Goal: Check status: Check status

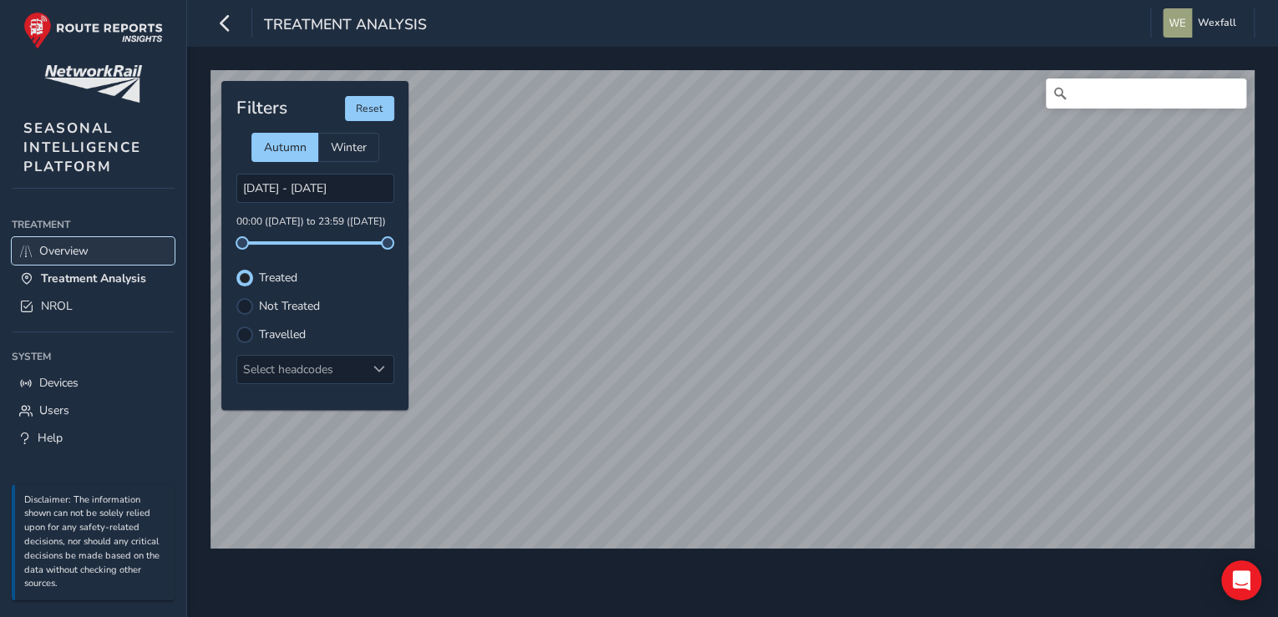
click at [80, 250] on span "Overview" at bounding box center [63, 251] width 49 height 16
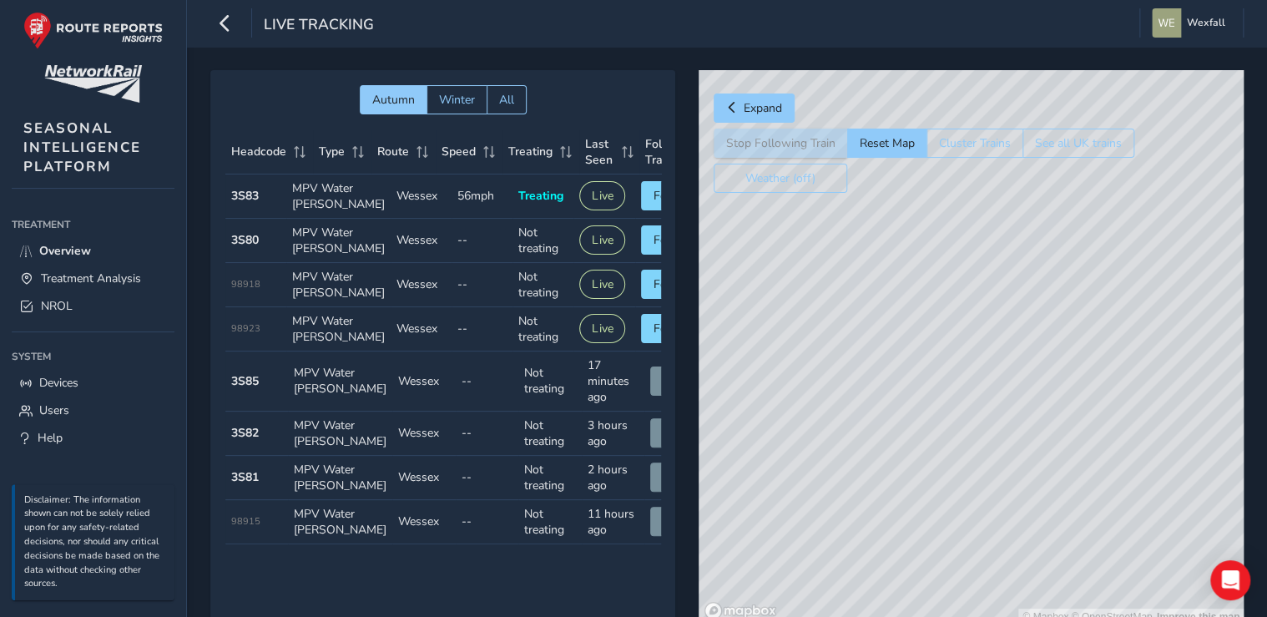
drag, startPoint x: 971, startPoint y: 321, endPoint x: 822, endPoint y: 367, distance: 156.6
click at [822, 367] on div "© Mapbox © OpenStreetMap Improve this map" at bounding box center [971, 347] width 545 height 555
drag, startPoint x: 959, startPoint y: 253, endPoint x: 1049, endPoint y: 561, distance: 321.0
click at [1049, 561] on div "© Mapbox © OpenStreetMap Improve this map" at bounding box center [971, 347] width 545 height 555
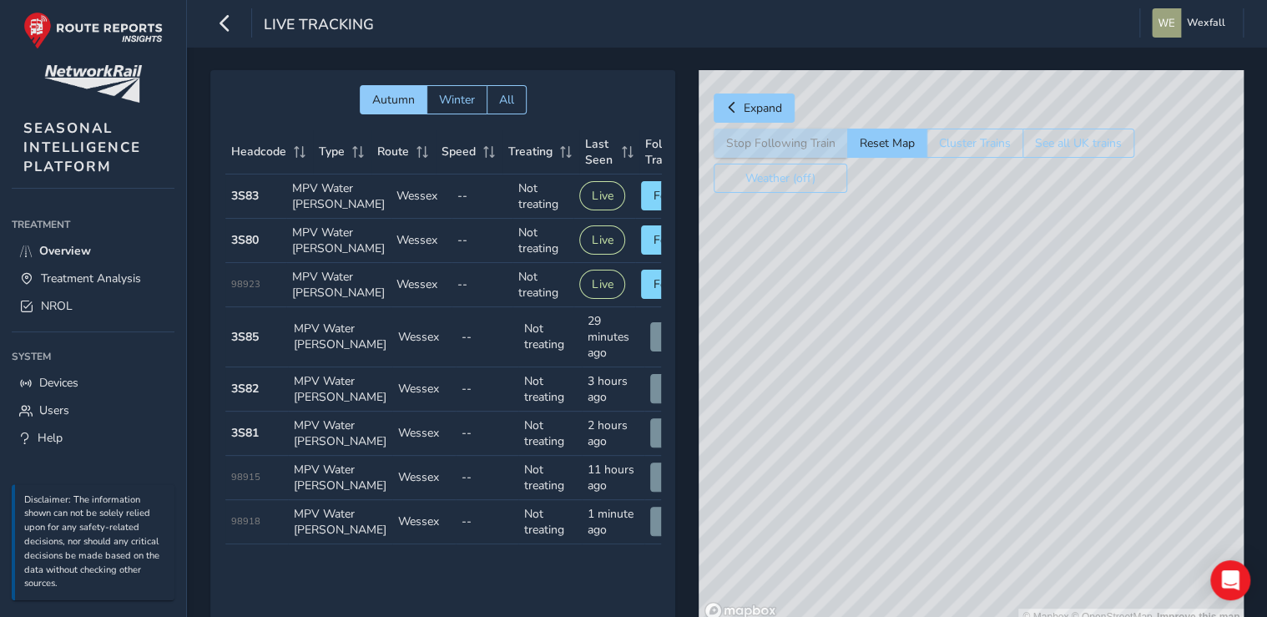
drag, startPoint x: 1116, startPoint y: 444, endPoint x: 1151, endPoint y: 360, distance: 91.3
click at [1151, 360] on div "© Mapbox © OpenStreetMap Improve this map" at bounding box center [971, 347] width 545 height 555
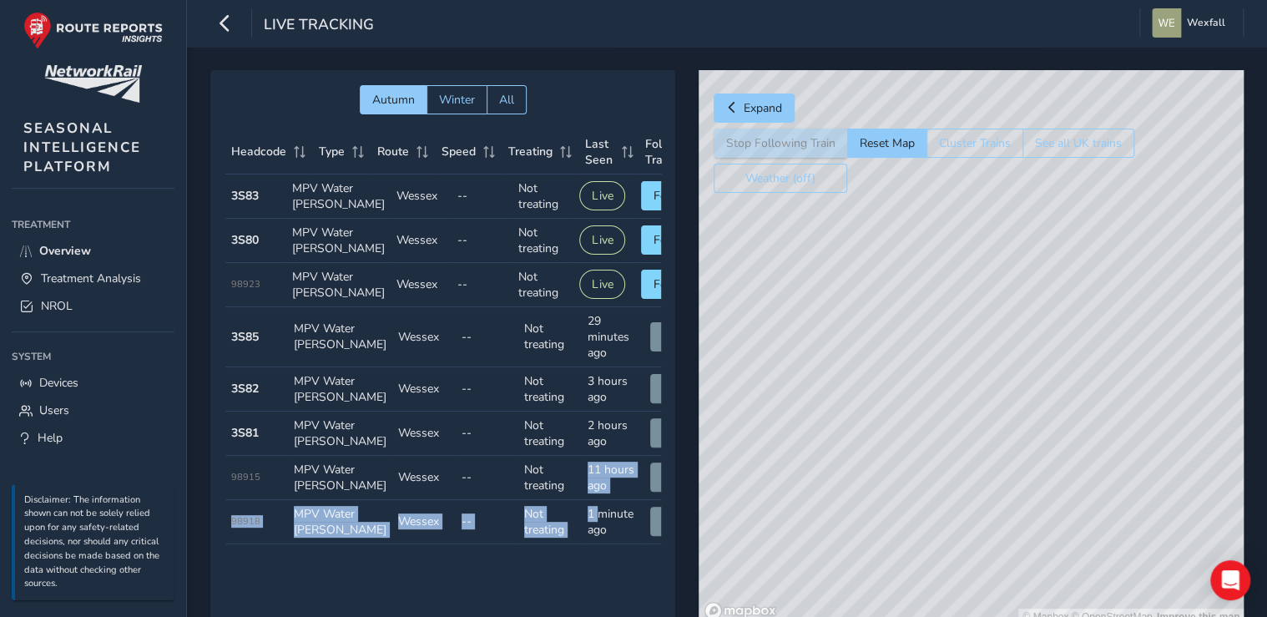
scroll to position [75, 0]
drag, startPoint x: 545, startPoint y: 581, endPoint x: 594, endPoint y: 581, distance: 49.3
click at [594, 544] on tbody "Headcode 3S83 Type MPV Water [PERSON_NAME] Route Wessex Speed -- Treating Not t…" at bounding box center [466, 360] width 483 height 370
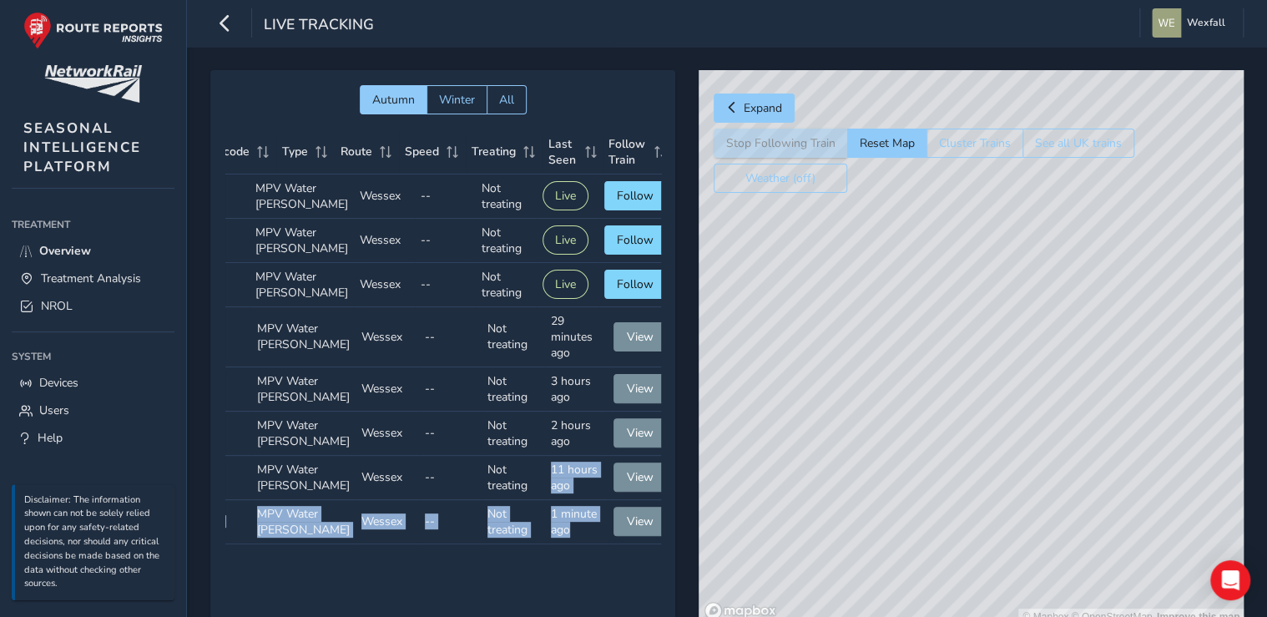
scroll to position [75, 53]
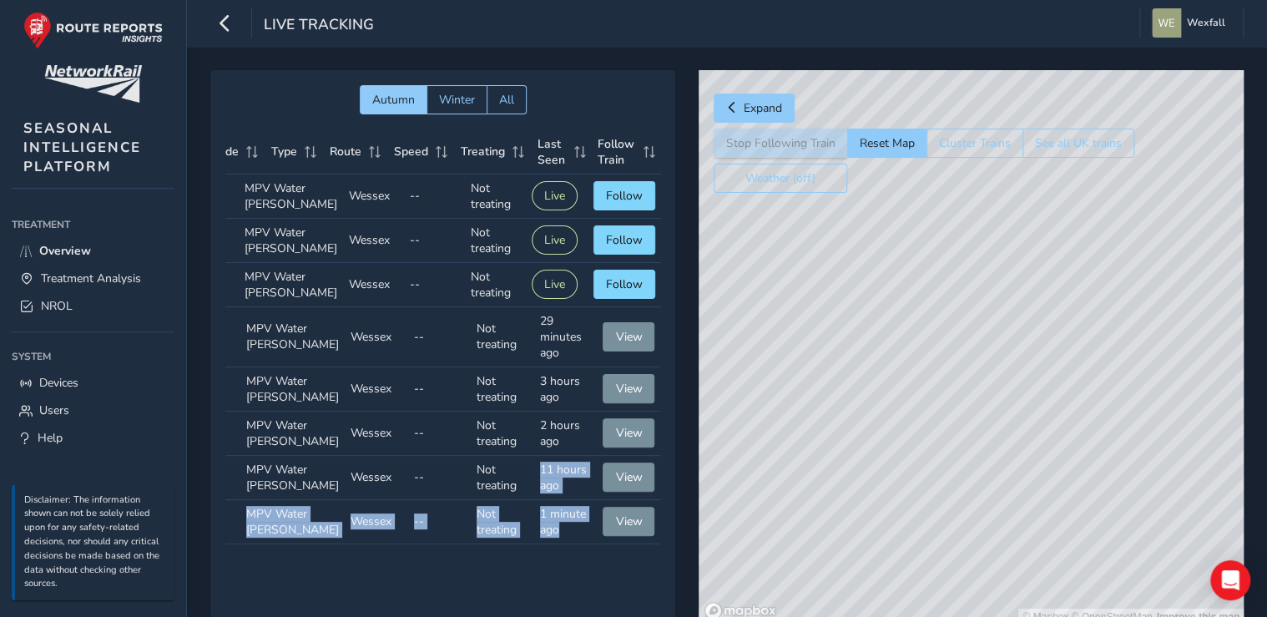
click at [755, 374] on div "© Mapbox © OpenStreetMap Improve this map" at bounding box center [971, 347] width 545 height 555
drag, startPoint x: 1042, startPoint y: 272, endPoint x: 945, endPoint y: 384, distance: 148.0
click at [945, 384] on div "© Mapbox © OpenStreetMap Improve this map" at bounding box center [971, 347] width 545 height 555
drag, startPoint x: 890, startPoint y: 456, endPoint x: 972, endPoint y: 377, distance: 114.0
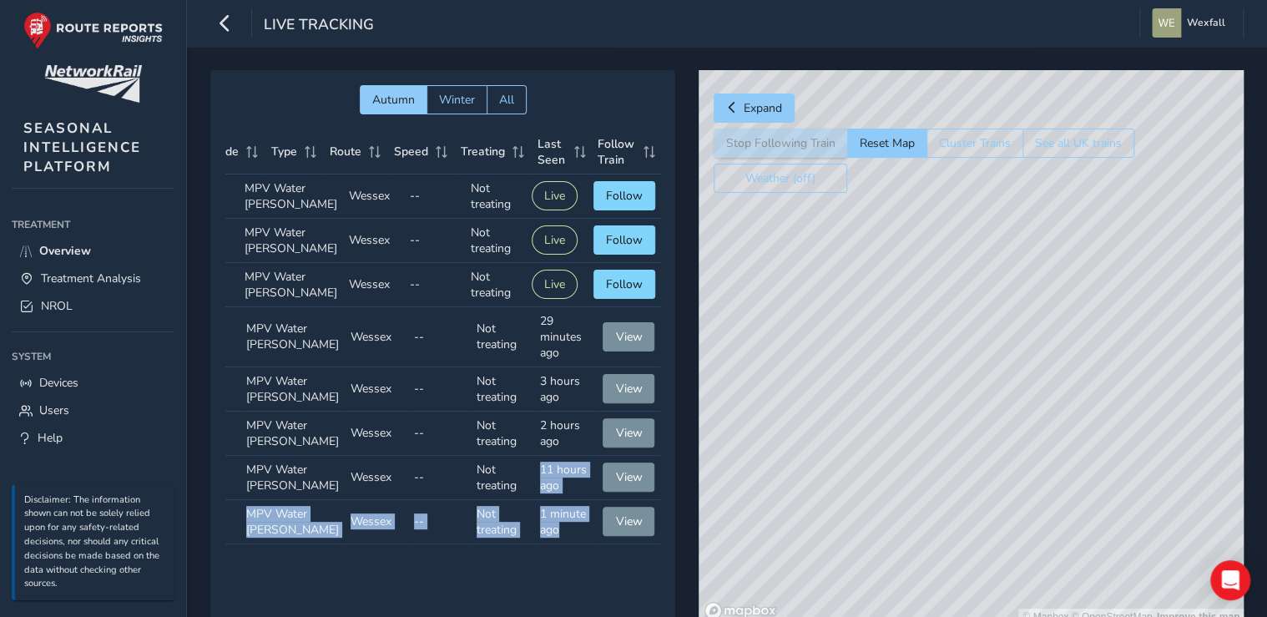
click at [972, 377] on div "© Mapbox © OpenStreetMap Improve this map" at bounding box center [971, 347] width 545 height 555
drag, startPoint x: 933, startPoint y: 435, endPoint x: 1037, endPoint y: 382, distance: 116.5
click at [1037, 382] on div "© Mapbox © OpenStreetMap Improve this map" at bounding box center [971, 347] width 545 height 555
drag, startPoint x: 950, startPoint y: 385, endPoint x: 949, endPoint y: 458, distance: 72.6
click at [949, 458] on div "© Mapbox © OpenStreetMap Improve this map" at bounding box center [971, 347] width 545 height 555
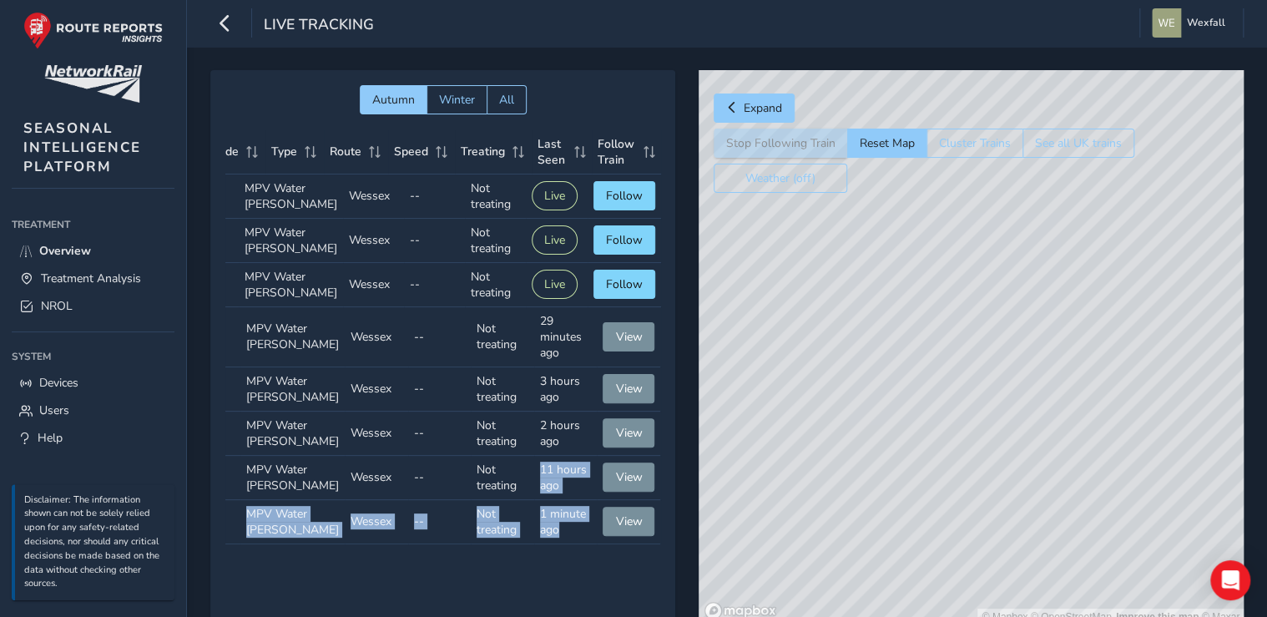
drag, startPoint x: 1164, startPoint y: 338, endPoint x: 806, endPoint y: 539, distance: 410.9
click at [806, 539] on div "© Mapbox © OpenStreetMap Improve this map © Maxar" at bounding box center [971, 347] width 545 height 555
drag, startPoint x: 1027, startPoint y: 338, endPoint x: 788, endPoint y: 563, distance: 327.8
click at [788, 563] on div "© Mapbox © OpenStreetMap Improve this map © Maxar" at bounding box center [971, 347] width 545 height 555
drag, startPoint x: 1035, startPoint y: 357, endPoint x: 783, endPoint y: 499, distance: 289.4
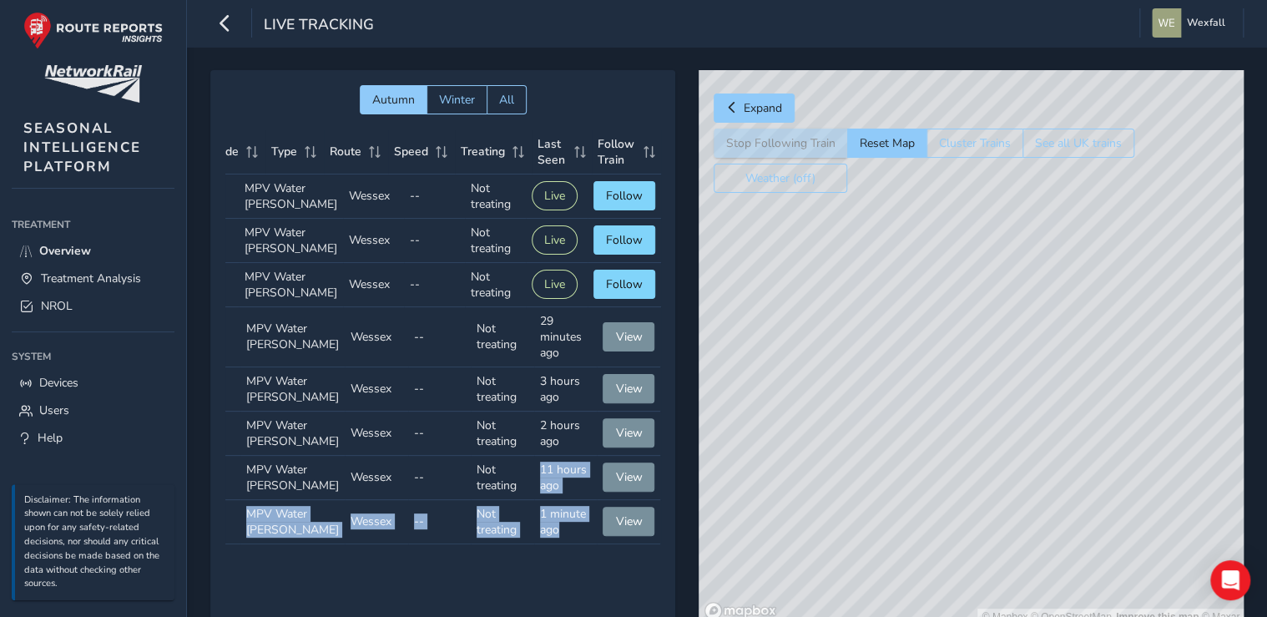
click at [783, 499] on div "© Mapbox © OpenStreetMap Improve this map © Maxar" at bounding box center [971, 347] width 545 height 555
drag, startPoint x: 992, startPoint y: 387, endPoint x: 715, endPoint y: 500, distance: 299.3
click at [715, 500] on div "© Mapbox © OpenStreetMap Improve this map © Maxar" at bounding box center [971, 347] width 545 height 555
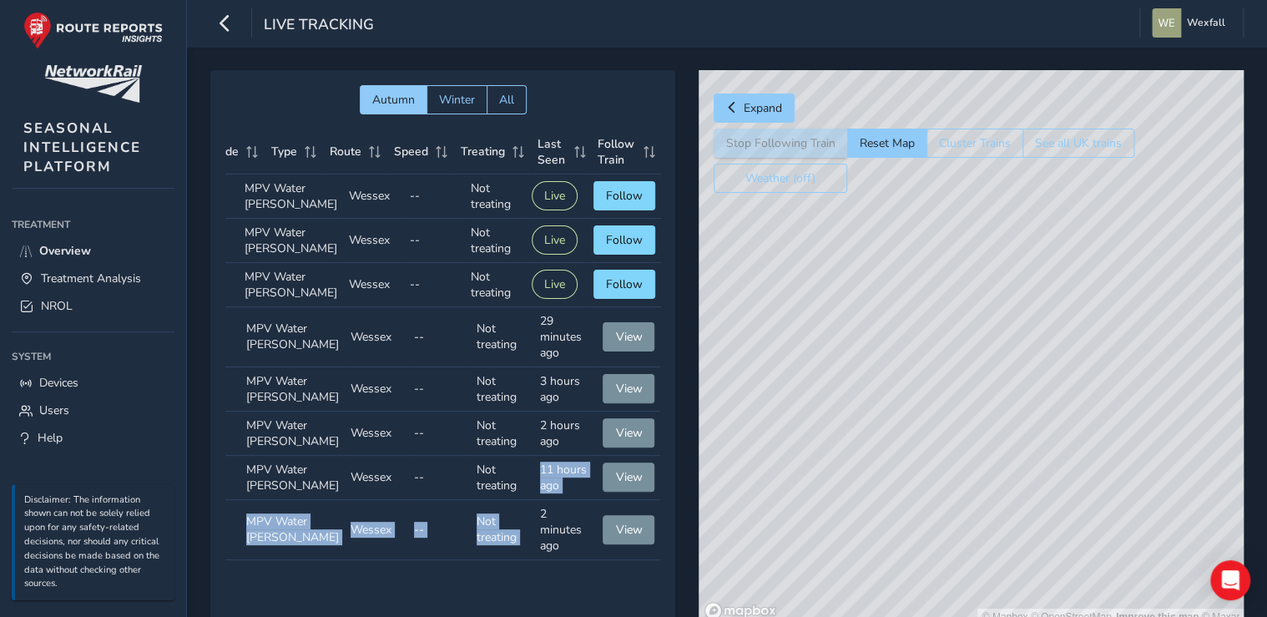
drag, startPoint x: 887, startPoint y: 465, endPoint x: 1038, endPoint y: 407, distance: 162.0
click at [1038, 407] on div "© Mapbox © OpenStreetMap Improve this map © Maxar" at bounding box center [971, 347] width 545 height 555
drag, startPoint x: 855, startPoint y: 440, endPoint x: 1060, endPoint y: 422, distance: 205.3
click at [1072, 422] on div "© Mapbox © OpenStreetMap Improve this map" at bounding box center [971, 347] width 545 height 555
drag, startPoint x: 1011, startPoint y: 417, endPoint x: 1202, endPoint y: 377, distance: 195.4
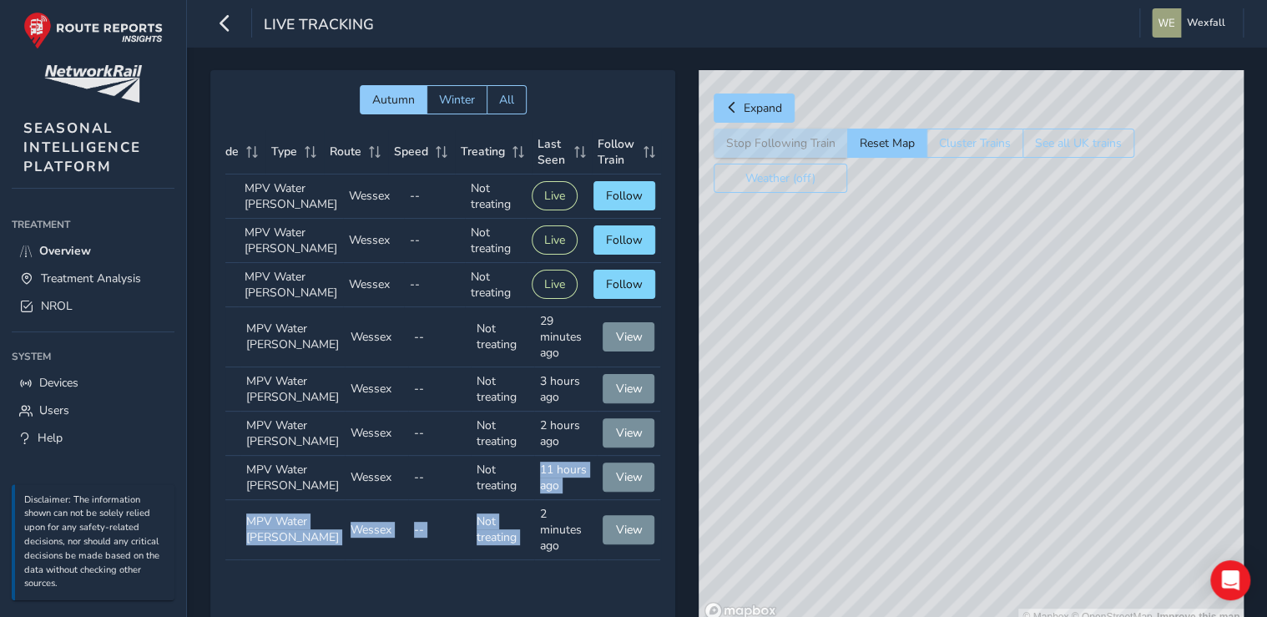
click at [1202, 378] on div "© Mapbox © OpenStreetMap Improve this map" at bounding box center [971, 347] width 545 height 555
drag, startPoint x: 835, startPoint y: 455, endPoint x: 978, endPoint y: 411, distance: 149.5
click at [1137, 331] on div "© Mapbox © OpenStreetMap Improve this map" at bounding box center [971, 347] width 545 height 555
drag, startPoint x: 816, startPoint y: 523, endPoint x: 1129, endPoint y: 400, distance: 336.3
click at [1139, 402] on div "© Mapbox © OpenStreetMap Improve this map" at bounding box center [971, 347] width 545 height 555
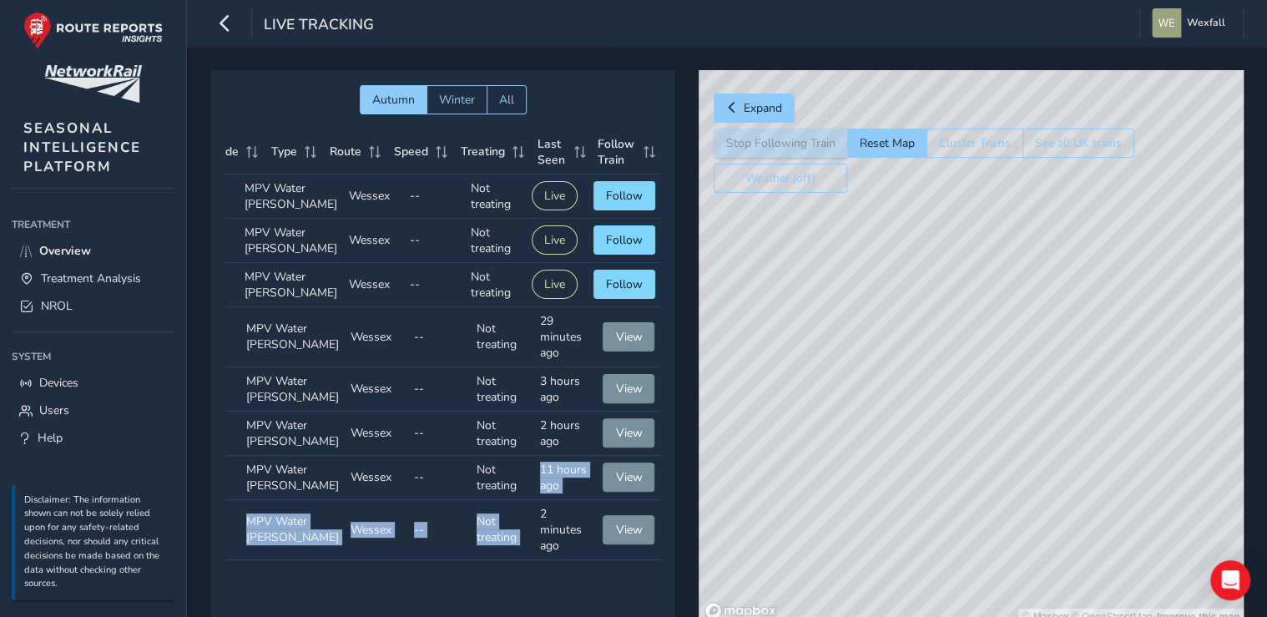
drag, startPoint x: 854, startPoint y: 461, endPoint x: 1052, endPoint y: 404, distance: 205.9
click at [1052, 404] on div "© Mapbox © OpenStreetMap Improve this map" at bounding box center [971, 347] width 545 height 555
drag, startPoint x: 878, startPoint y: 361, endPoint x: 996, endPoint y: 559, distance: 231.0
click at [996, 559] on div "© Mapbox © OpenStreetMap Improve this map © Maxar" at bounding box center [971, 347] width 545 height 555
drag, startPoint x: 898, startPoint y: 351, endPoint x: 947, endPoint y: 525, distance: 181.1
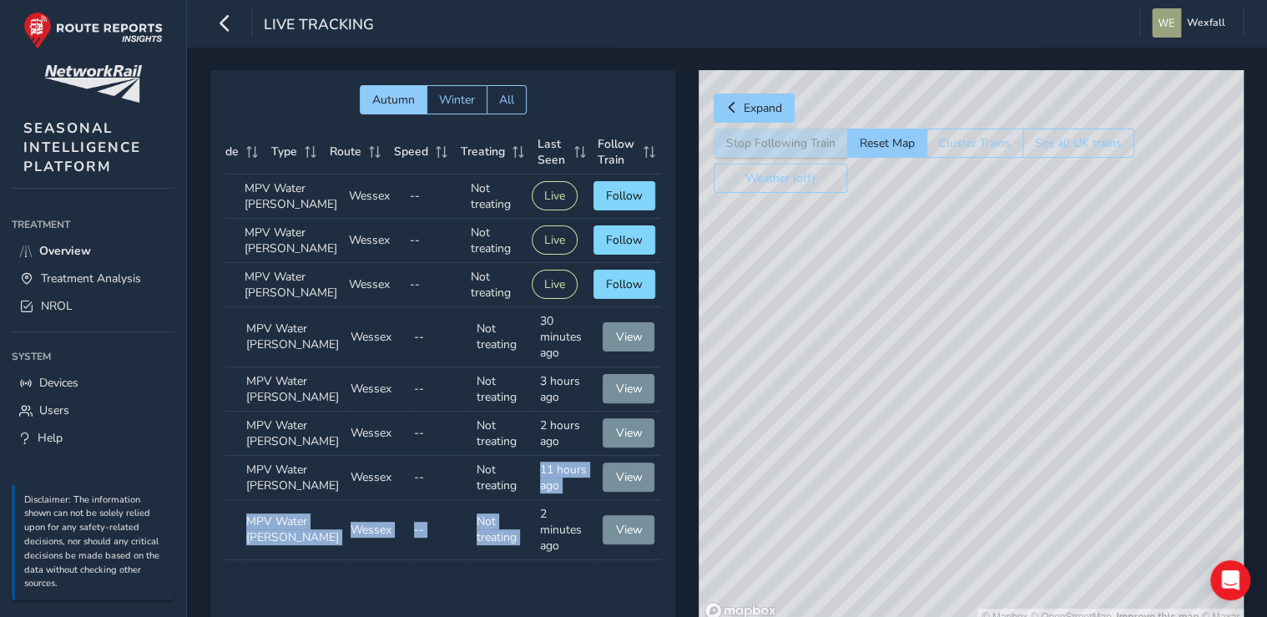
click at [947, 525] on div "© Mapbox © OpenStreetMap Improve this map © Maxar" at bounding box center [971, 347] width 545 height 555
drag, startPoint x: 949, startPoint y: 425, endPoint x: 964, endPoint y: 516, distance: 92.2
click at [964, 516] on div "© Mapbox © OpenStreetMap Improve this map © Maxar" at bounding box center [971, 347] width 545 height 555
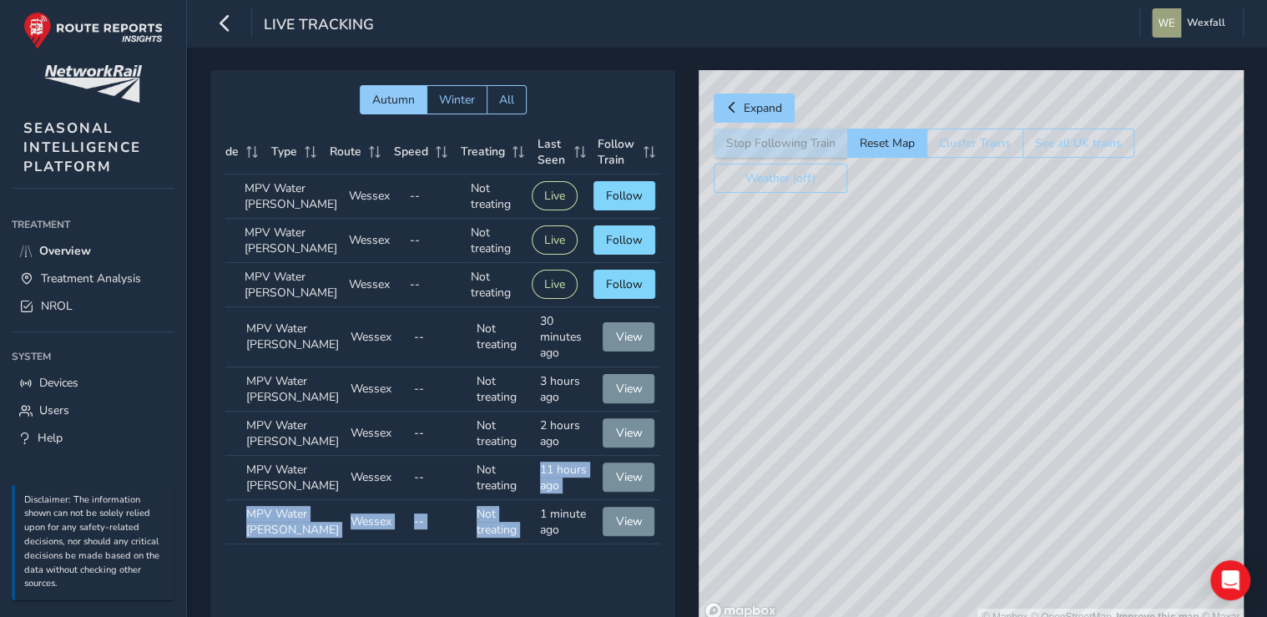
drag, startPoint x: 1085, startPoint y: 474, endPoint x: 919, endPoint y: 526, distance: 174.0
click at [919, 526] on div "© Mapbox © OpenStreetMap Improve this map © Maxar" at bounding box center [971, 347] width 545 height 555
drag, startPoint x: 997, startPoint y: 514, endPoint x: 1089, endPoint y: 408, distance: 140.3
click at [1089, 408] on div "© Mapbox © OpenStreetMap Improve this map © Maxar" at bounding box center [971, 347] width 545 height 555
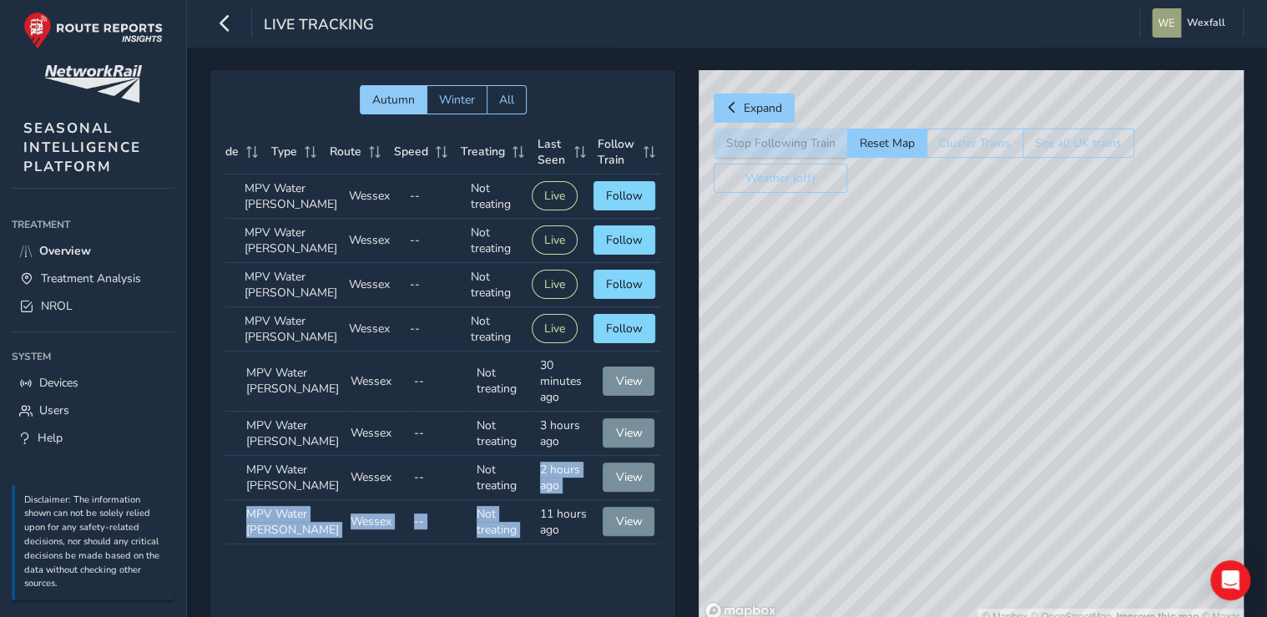
drag, startPoint x: 992, startPoint y: 481, endPoint x: 1055, endPoint y: 466, distance: 65.2
click at [1055, 466] on div "© Mapbox © OpenStreetMap Improve this map © Maxar" at bounding box center [971, 347] width 545 height 555
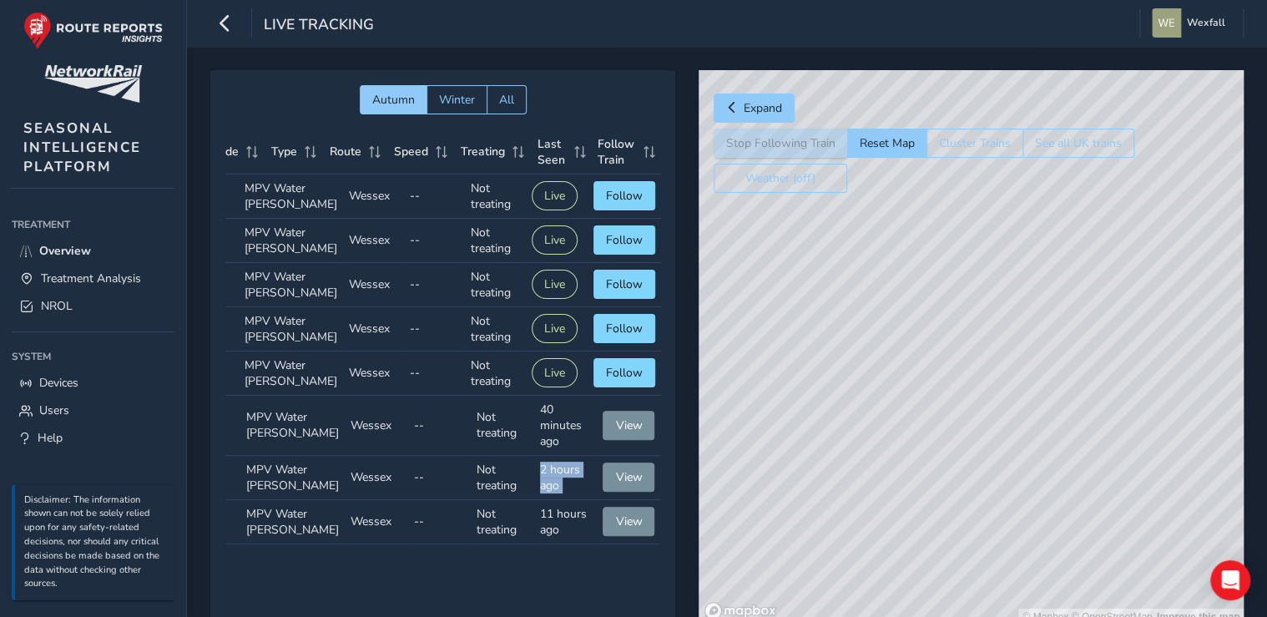
click at [1025, 301] on div "© Mapbox © OpenStreetMap Improve this map" at bounding box center [971, 347] width 545 height 555
drag, startPoint x: 832, startPoint y: 396, endPoint x: 903, endPoint y: 433, distance: 79.2
click at [903, 433] on div "© Mapbox © OpenStreetMap Improve this map" at bounding box center [971, 347] width 545 height 555
drag, startPoint x: 878, startPoint y: 438, endPoint x: 910, endPoint y: 438, distance: 32.6
click at [910, 438] on div "© Mapbox © OpenStreetMap Improve this map" at bounding box center [971, 347] width 545 height 555
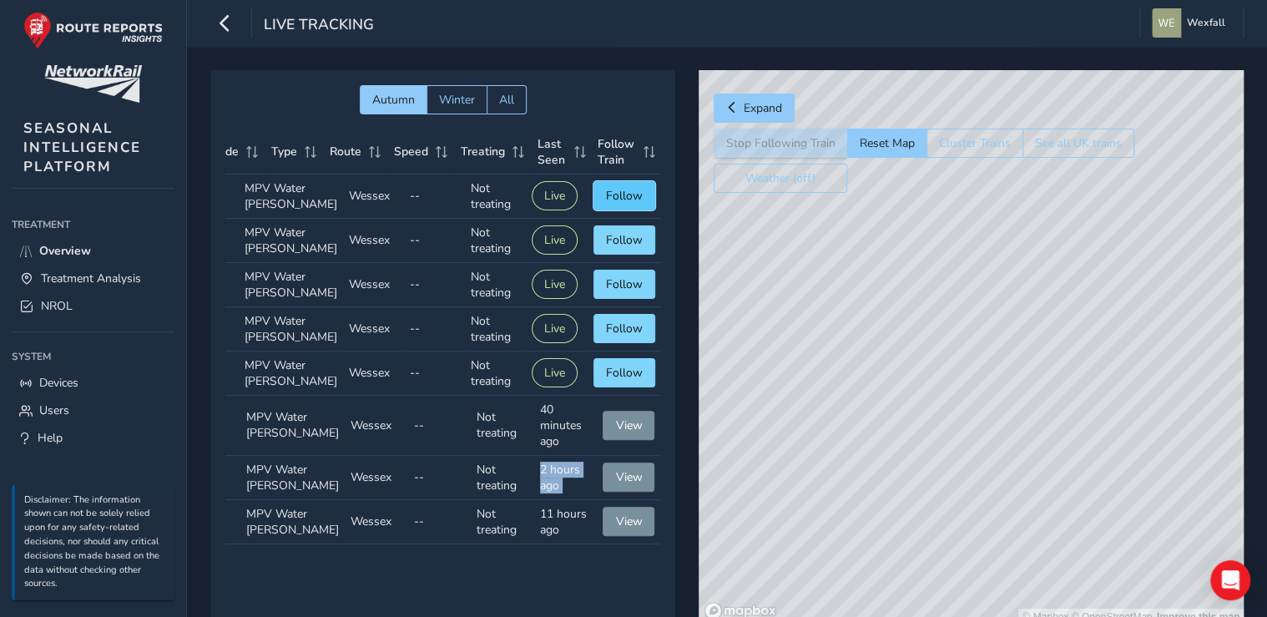
click at [609, 204] on span "Follow" at bounding box center [624, 196] width 37 height 16
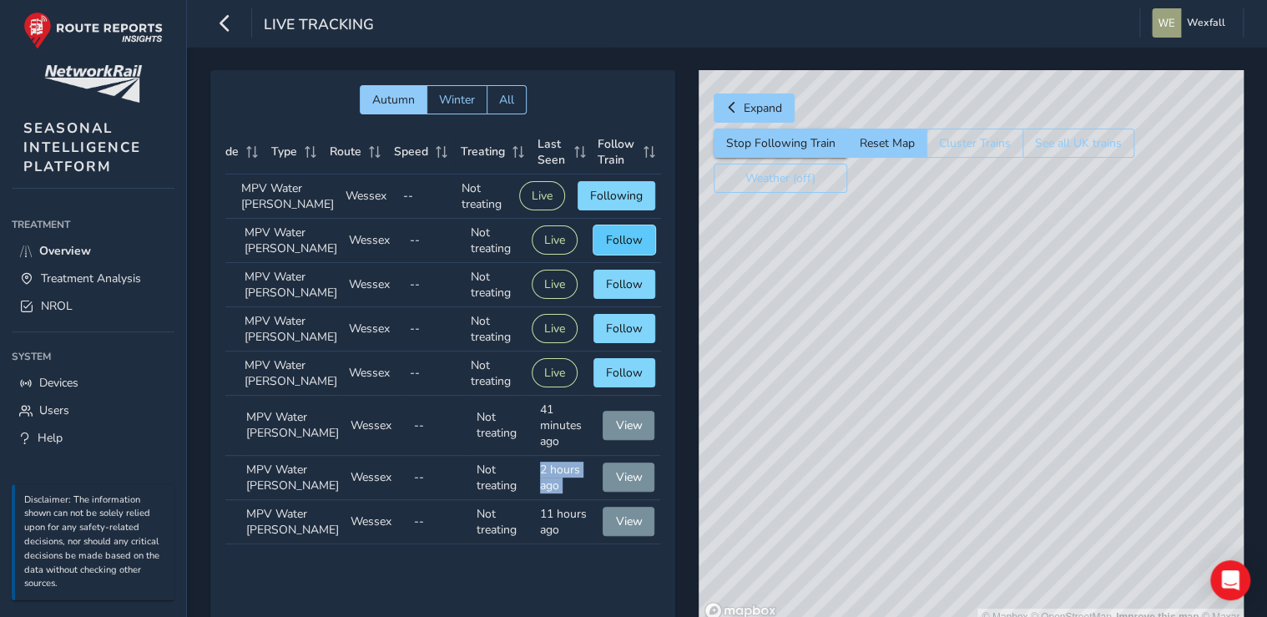
click at [613, 248] on span "Follow" at bounding box center [624, 240] width 37 height 16
click at [609, 292] on span "Follow" at bounding box center [624, 284] width 37 height 16
click at [611, 336] on span "Follow" at bounding box center [624, 329] width 37 height 16
click at [605, 299] on button "Follow" at bounding box center [625, 284] width 62 height 29
click at [606, 248] on span "Follow" at bounding box center [624, 240] width 37 height 16
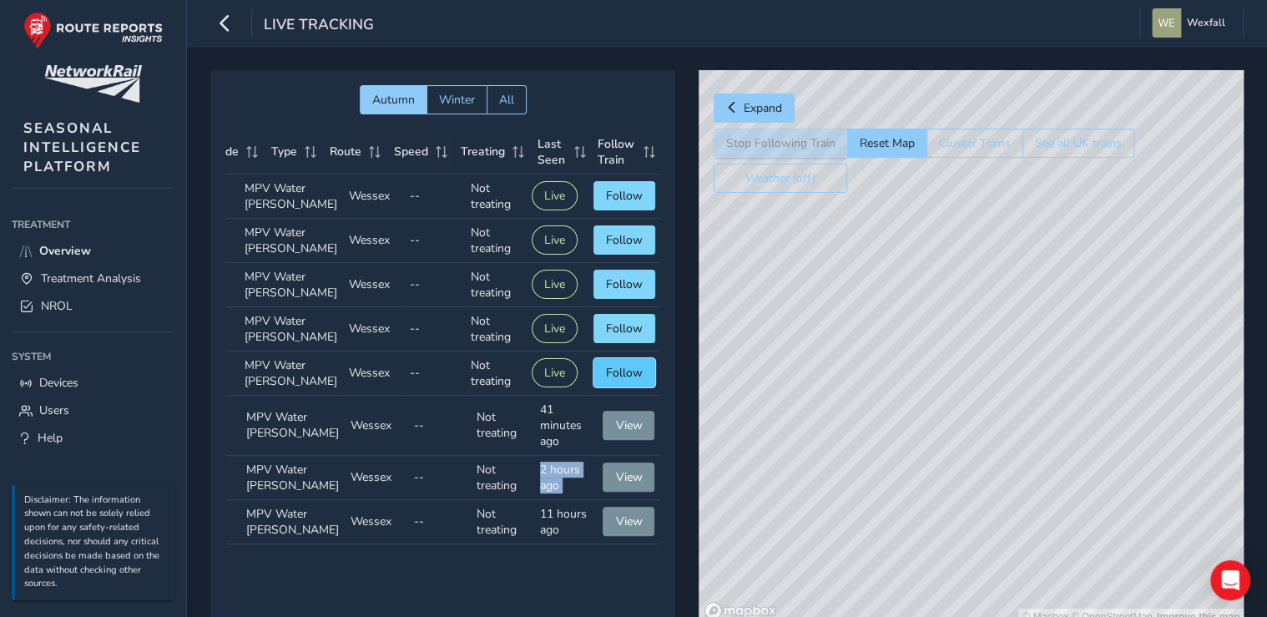
click at [621, 381] on span "Follow" at bounding box center [624, 373] width 37 height 16
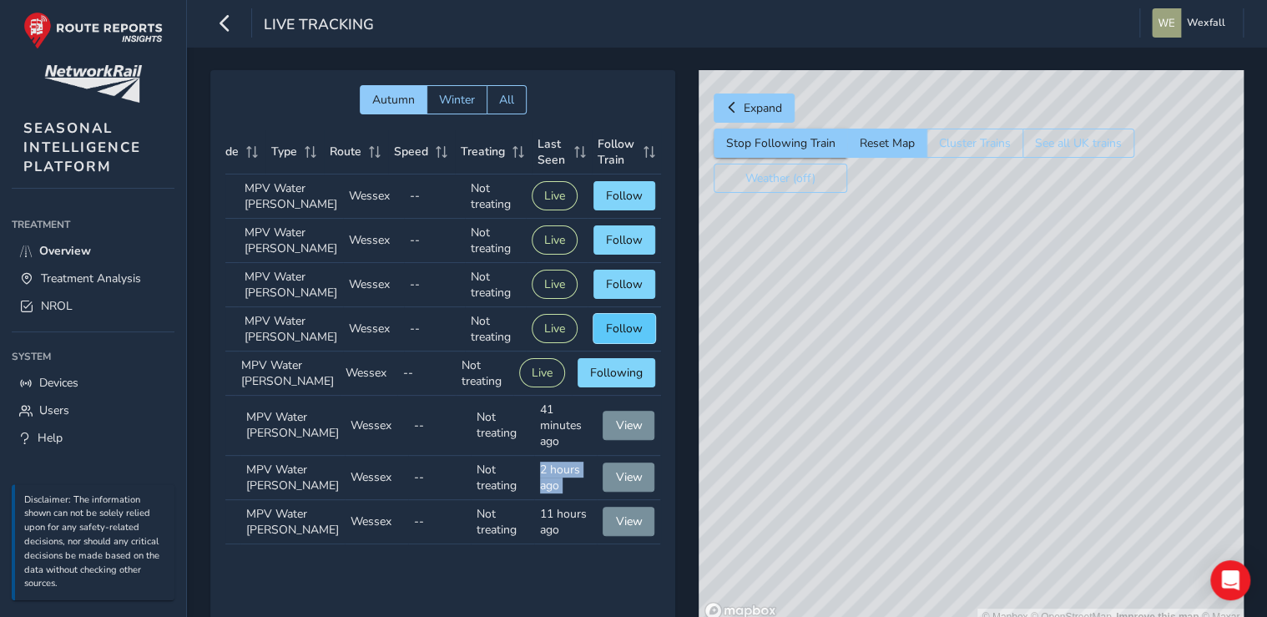
click at [610, 336] on span "Follow" at bounding box center [624, 329] width 37 height 16
click at [615, 292] on span "Follow" at bounding box center [624, 284] width 37 height 16
click at [610, 248] on span "Follow" at bounding box center [624, 240] width 37 height 16
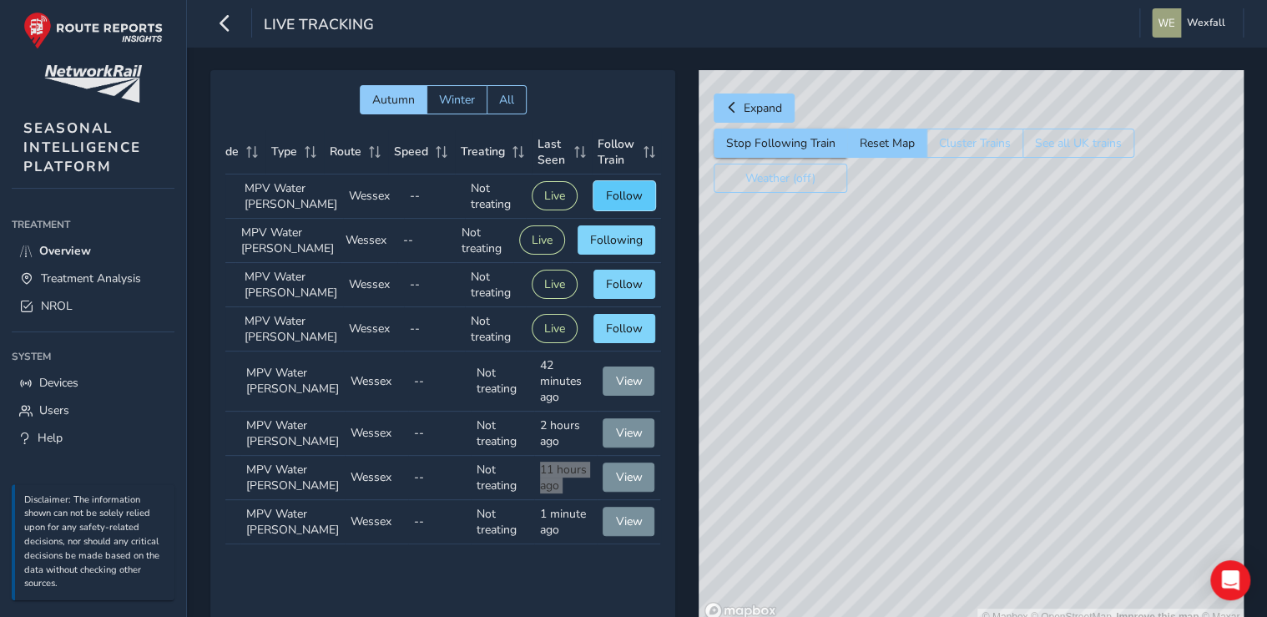
click at [606, 202] on span "Follow" at bounding box center [624, 196] width 37 height 16
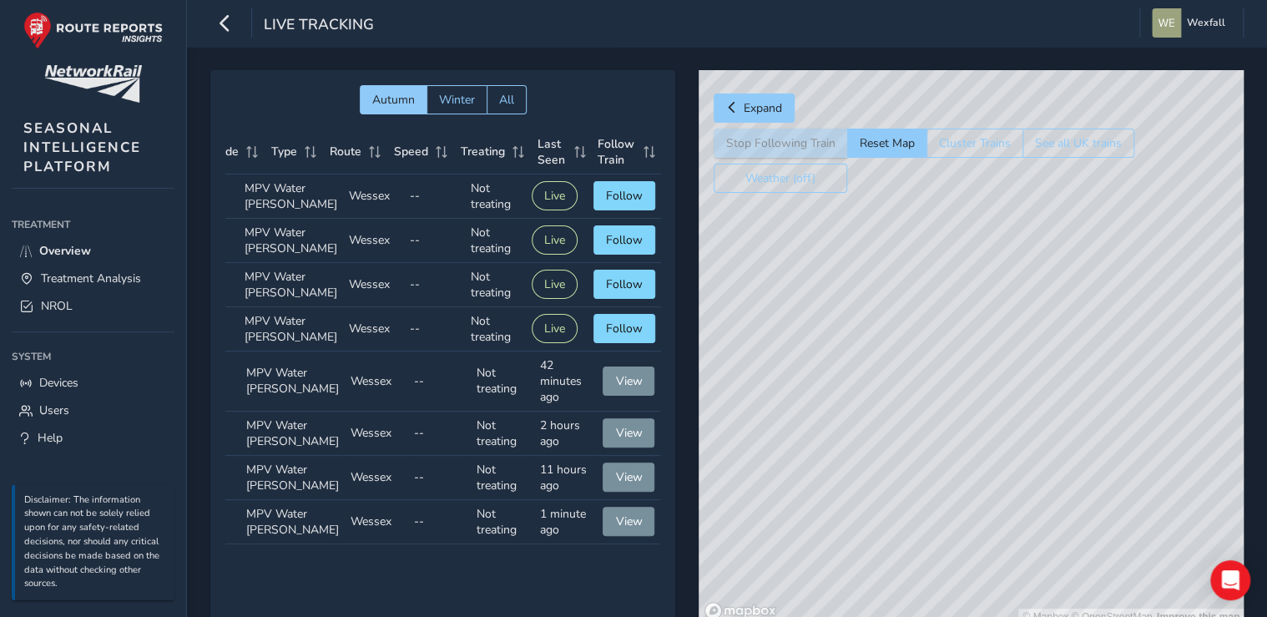
click at [558, 456] on td "Last Seen 2 hours ago" at bounding box center [565, 434] width 63 height 44
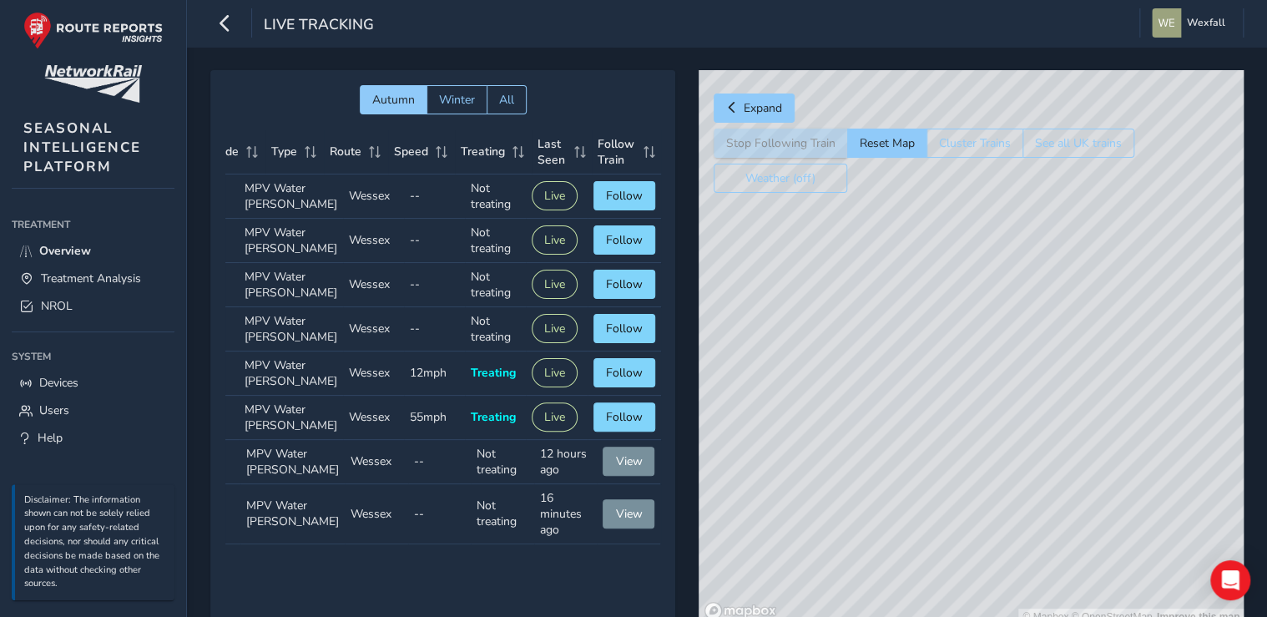
drag, startPoint x: 888, startPoint y: 508, endPoint x: 928, endPoint y: 402, distance: 113.4
click at [928, 402] on div "© Mapbox © OpenStreetMap Improve this map" at bounding box center [971, 347] width 545 height 555
drag, startPoint x: 868, startPoint y: 414, endPoint x: 972, endPoint y: 463, distance: 114.3
click at [972, 463] on div "© Mapbox © OpenStreetMap Improve this map" at bounding box center [971, 347] width 545 height 555
drag, startPoint x: 923, startPoint y: 440, endPoint x: 892, endPoint y: 488, distance: 57.9
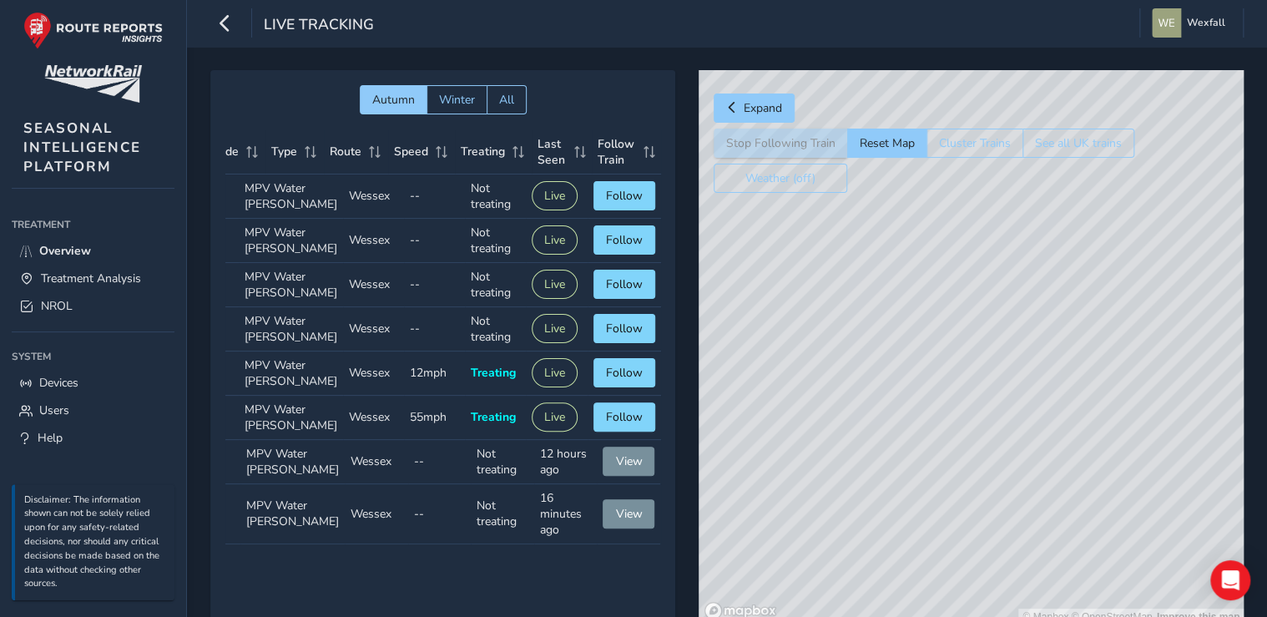
click at [892, 488] on div "© Mapbox © OpenStreetMap Improve this map" at bounding box center [971, 347] width 545 height 555
drag, startPoint x: 895, startPoint y: 441, endPoint x: 932, endPoint y: 493, distance: 63.5
click at [932, 493] on div "© Mapbox © OpenStreetMap Improve this map" at bounding box center [971, 347] width 545 height 555
drag, startPoint x: 972, startPoint y: 470, endPoint x: 969, endPoint y: 491, distance: 21.1
click at [969, 491] on div "© Mapbox © OpenStreetMap Improve this map" at bounding box center [971, 347] width 545 height 555
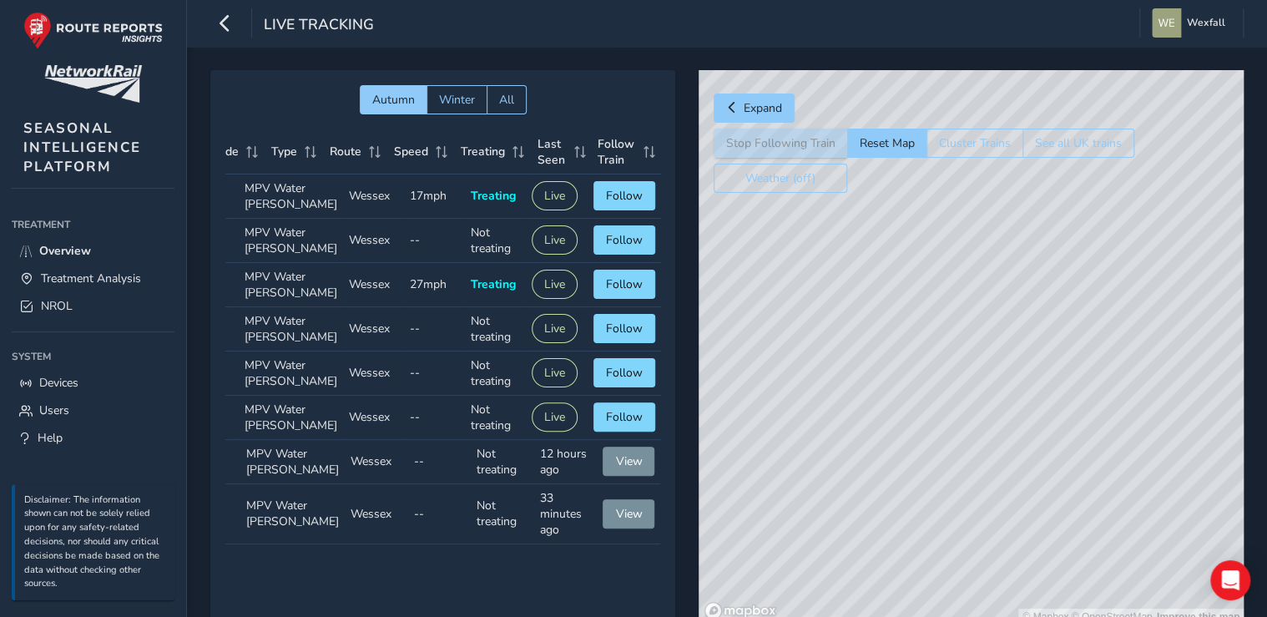
drag, startPoint x: 1105, startPoint y: 459, endPoint x: 1122, endPoint y: 481, distance: 27.4
click at [1122, 481] on div "© Mapbox © OpenStreetMap Improve this map" at bounding box center [971, 347] width 545 height 555
drag, startPoint x: 1025, startPoint y: 408, endPoint x: 1038, endPoint y: 645, distance: 236.7
click at [1038, 616] on html "Live Tracking Wexfall Colour Scheme: Dark Dim Light Logout Autumn Winter All He…" at bounding box center [633, 308] width 1267 height 617
drag, startPoint x: 1043, startPoint y: 461, endPoint x: 1054, endPoint y: 584, distance: 123.2
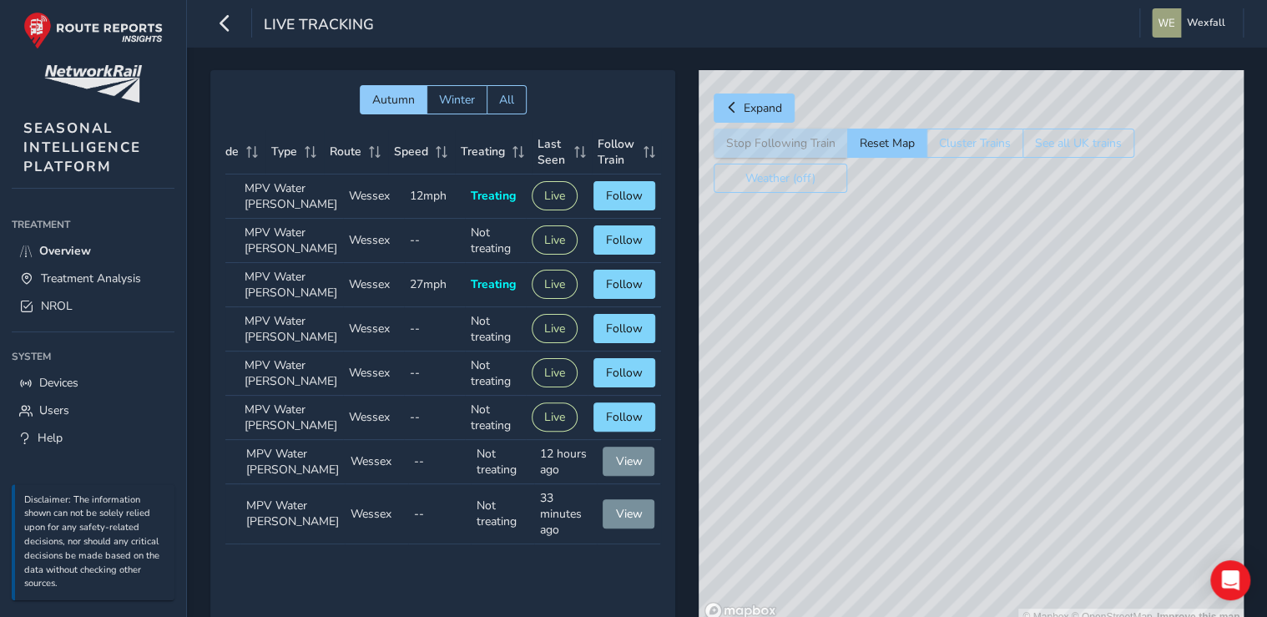
click at [1054, 584] on div "© Mapbox © OpenStreetMap Improve this map" at bounding box center [971, 347] width 545 height 555
click at [234, 27] on button "button" at bounding box center [224, 22] width 29 height 29
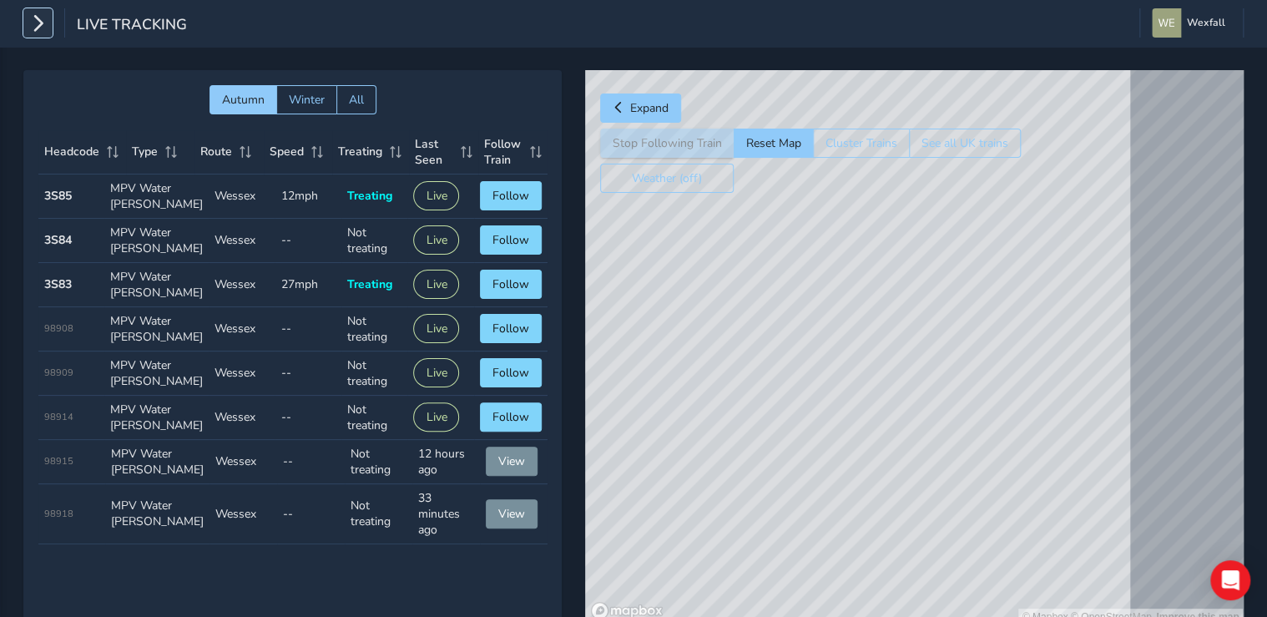
click at [42, 26] on icon "button" at bounding box center [38, 22] width 18 height 29
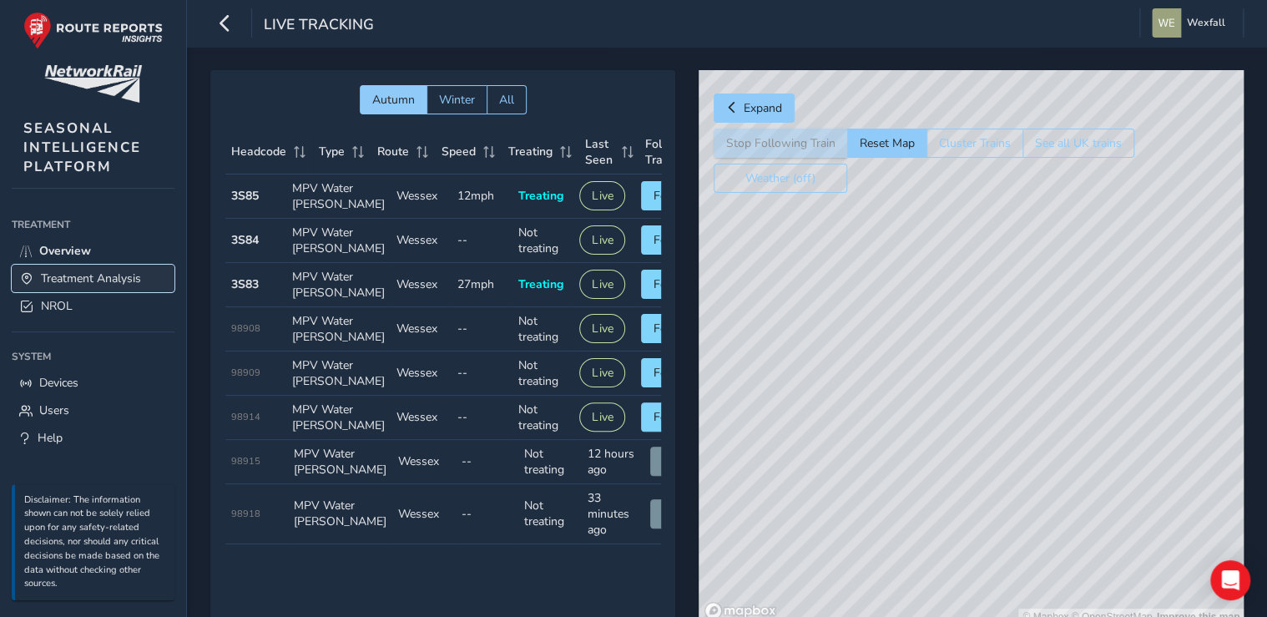
click at [80, 278] on span "Treatment Analysis" at bounding box center [91, 279] width 100 height 16
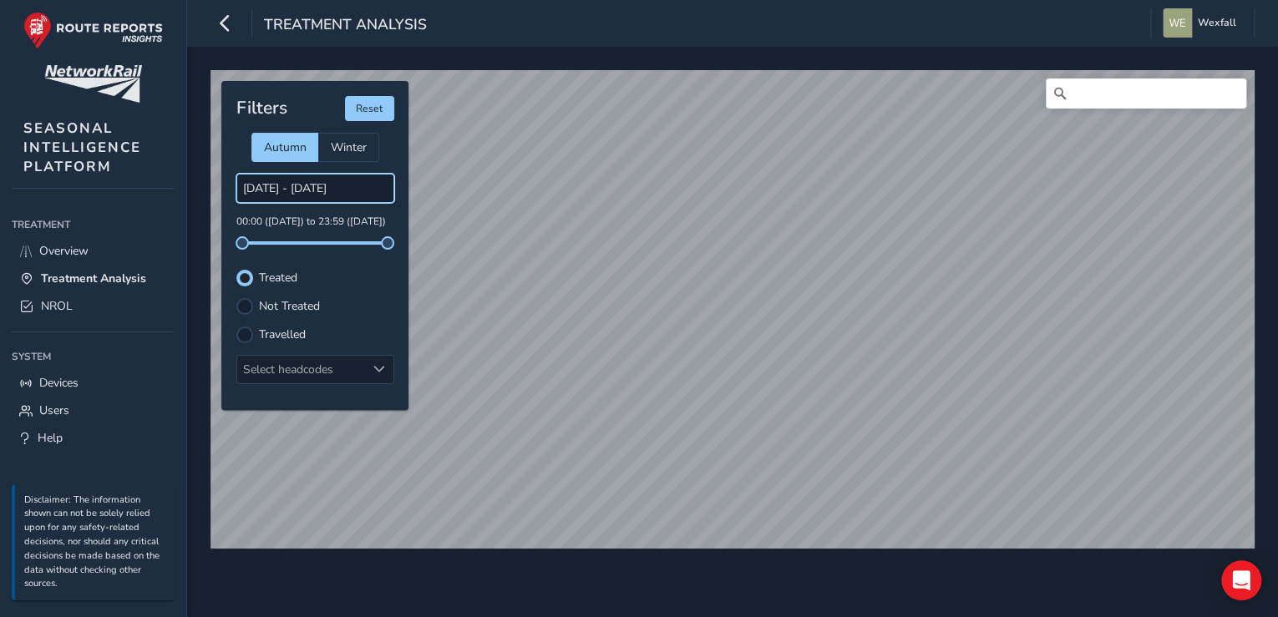
click at [350, 190] on input "[DATE] - [DATE]" at bounding box center [315, 188] width 158 height 29
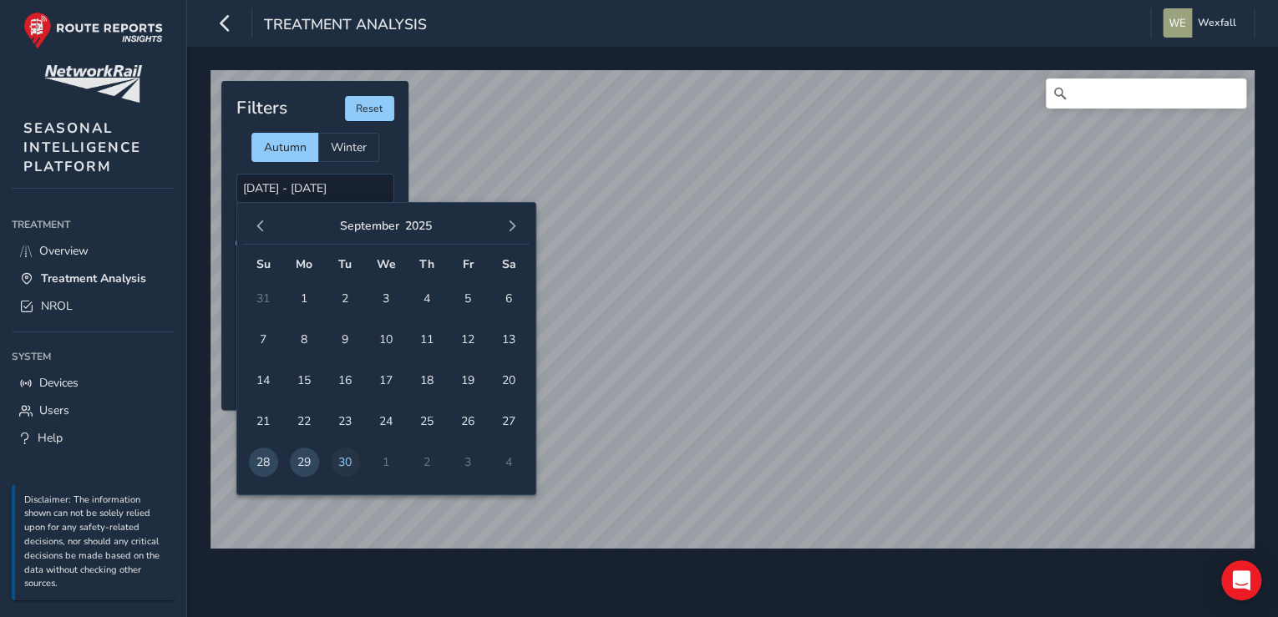
click at [343, 458] on span "30" at bounding box center [345, 462] width 29 height 29
type input "[DATE] - [DATE]"
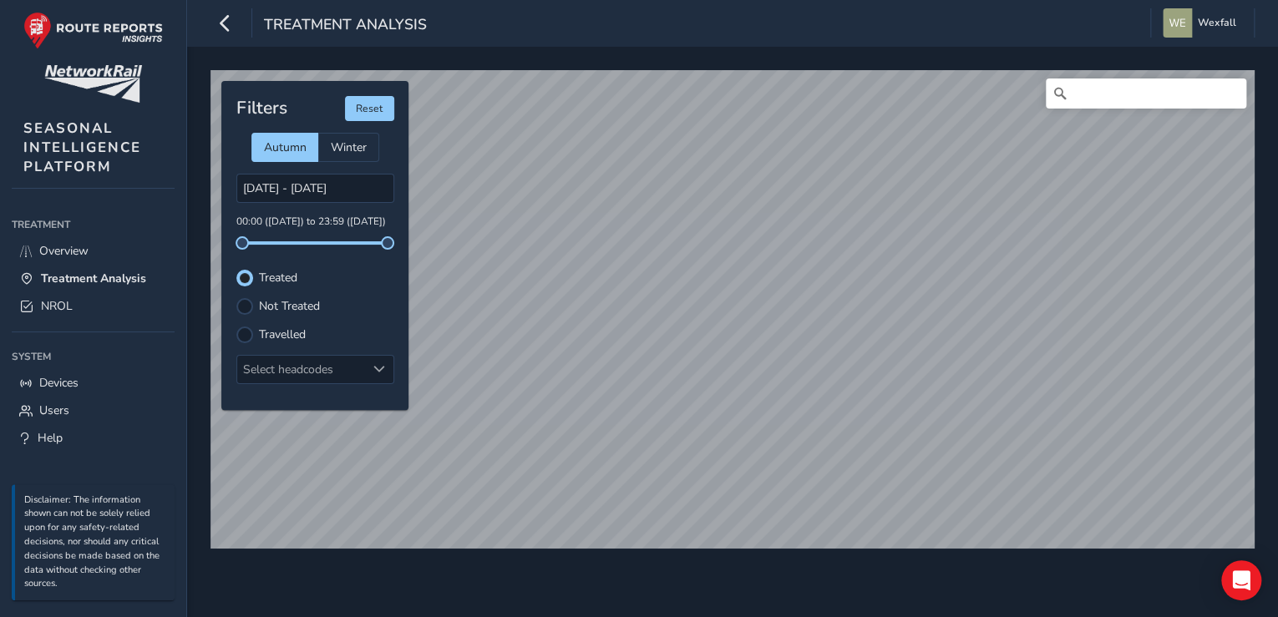
click at [615, 555] on div "© Mapbox © OpenStreetMap Improve this map Filters Reset Autumn Winter [DATE] - …" at bounding box center [732, 332] width 1090 height 570
click at [98, 248] on link "Overview" at bounding box center [93, 251] width 163 height 28
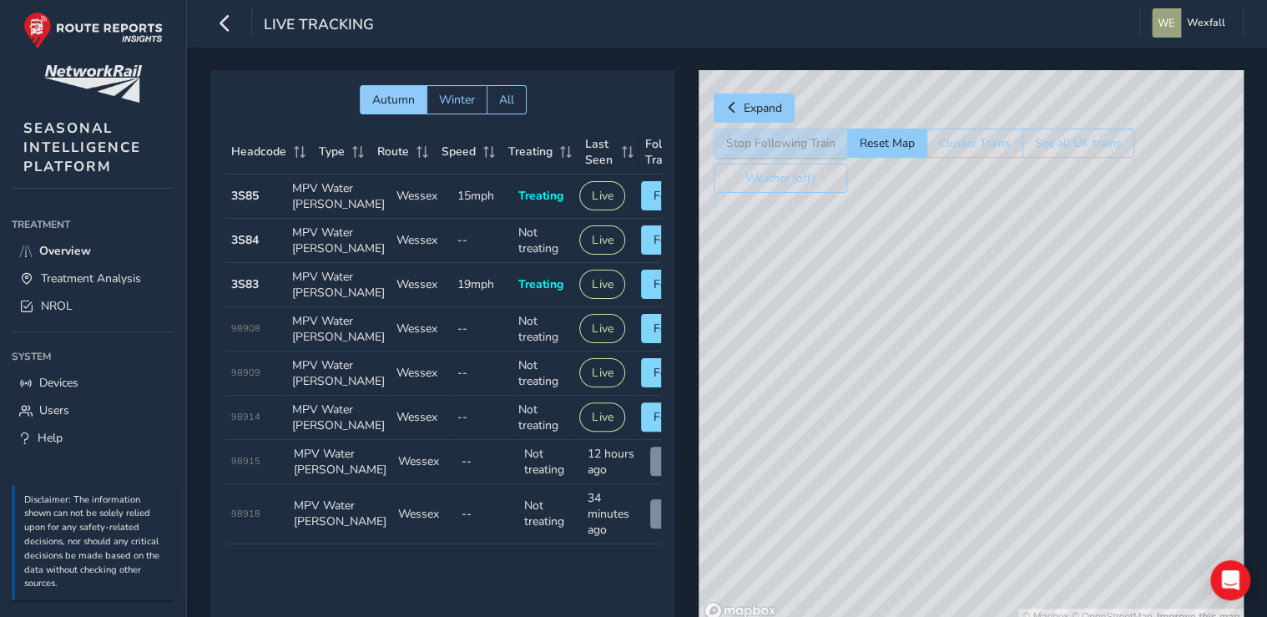
drag, startPoint x: 939, startPoint y: 314, endPoint x: 814, endPoint y: 349, distance: 129.3
click at [814, 349] on div "© Mapbox © OpenStreetMap Improve this map" at bounding box center [971, 347] width 545 height 555
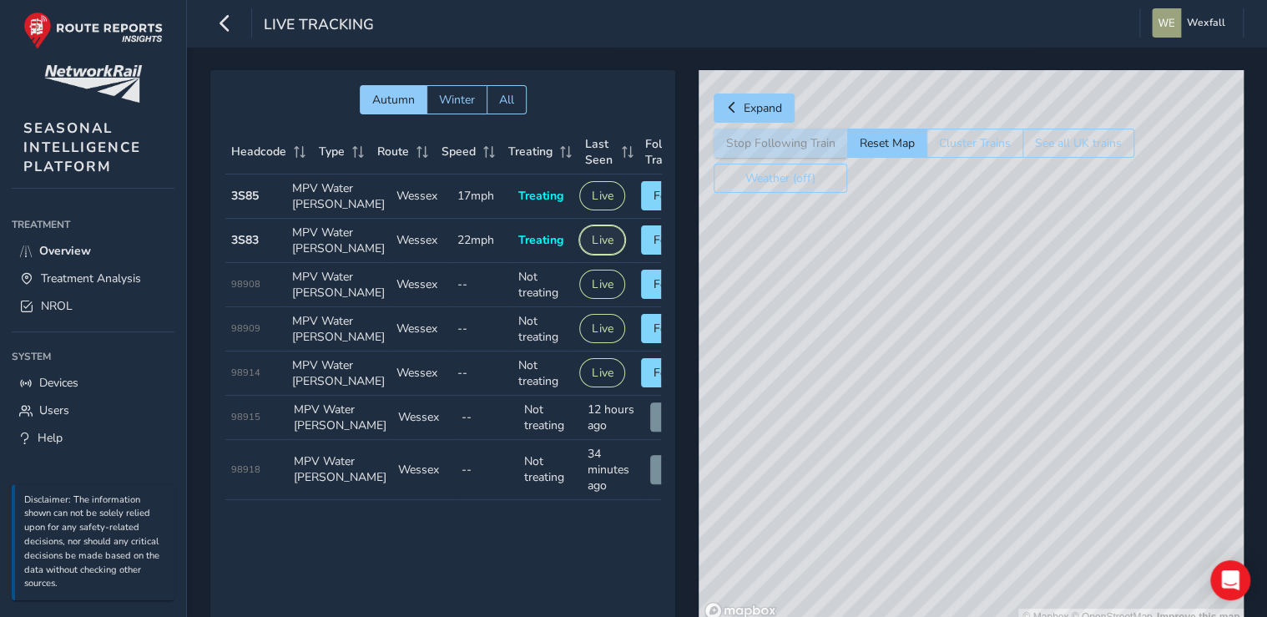
click at [594, 255] on button "Live" at bounding box center [602, 239] width 46 height 29
click at [642, 255] on button "Follow" at bounding box center [672, 239] width 62 height 29
click at [641, 206] on button "Follow" at bounding box center [672, 195] width 62 height 29
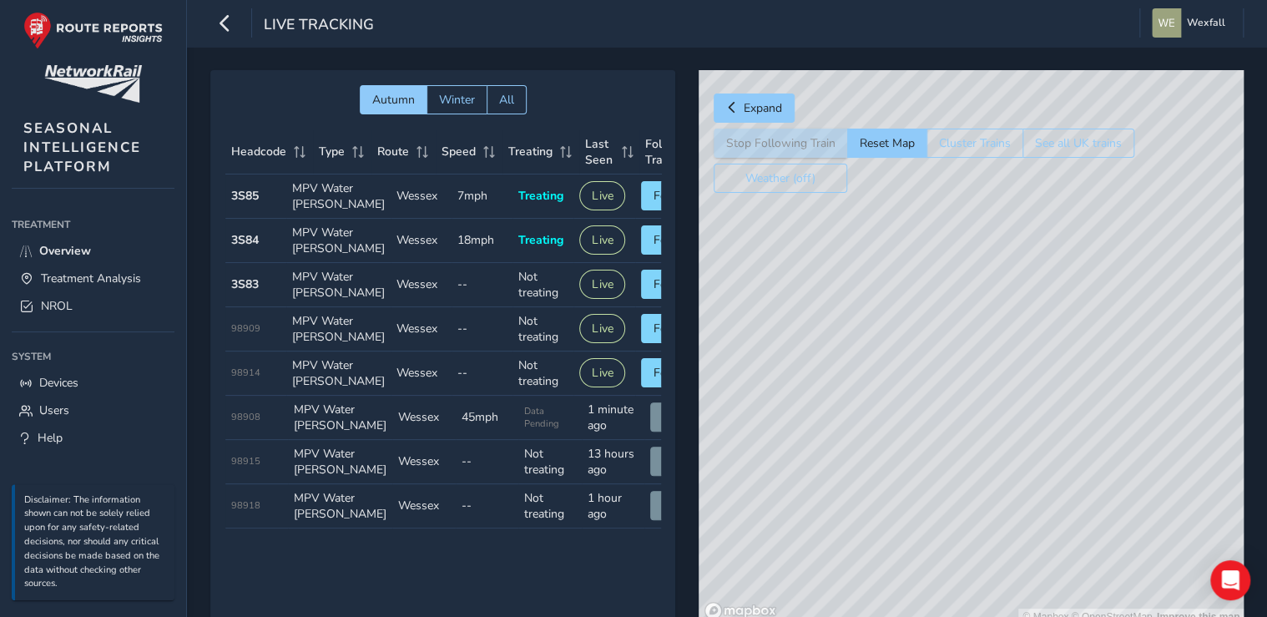
drag, startPoint x: 1056, startPoint y: 391, endPoint x: 1020, endPoint y: 415, distance: 43.3
click at [1020, 415] on div "© Mapbox © OpenStreetMap Improve this map" at bounding box center [971, 347] width 545 height 555
